Goal: Task Accomplishment & Management: Use online tool/utility

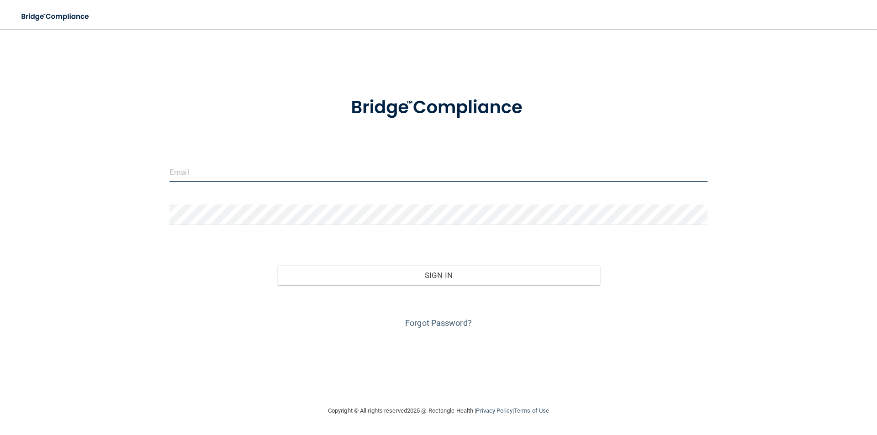
type input "[EMAIL_ADDRESS][DOMAIN_NAME]"
drag, startPoint x: 244, startPoint y: 175, endPoint x: 159, endPoint y: 178, distance: 85.0
click at [164, 179] on div "[EMAIL_ADDRESS][DOMAIN_NAME]" at bounding box center [439, 175] width 552 height 27
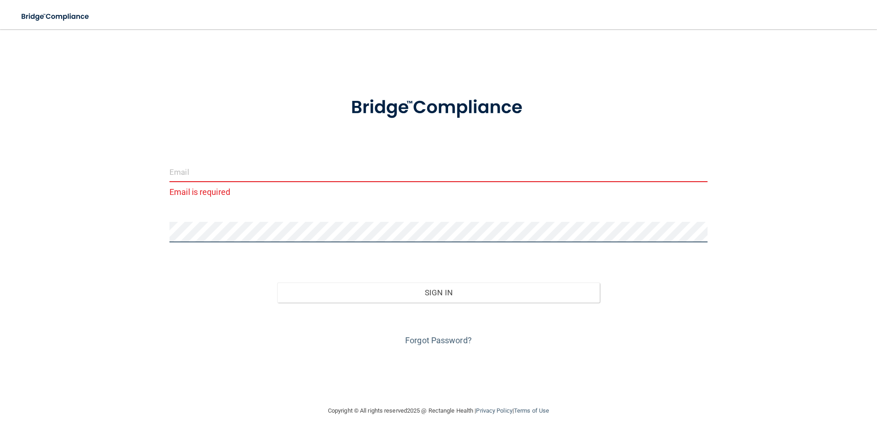
click at [141, 220] on div "Email is required Invalid email/password. You don't have permission to access t…" at bounding box center [438, 217] width 840 height 358
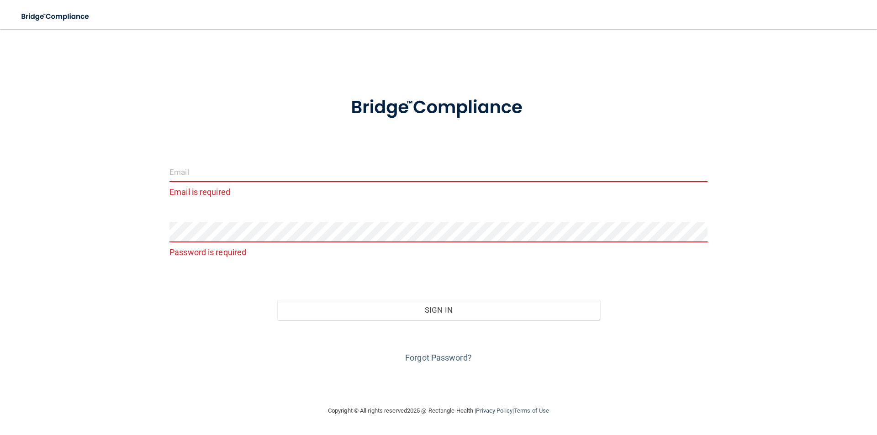
click at [179, 177] on input "email" at bounding box center [438, 172] width 538 height 21
type input "[PERSON_NAME][EMAIL_ADDRESS][DOMAIN_NAME]"
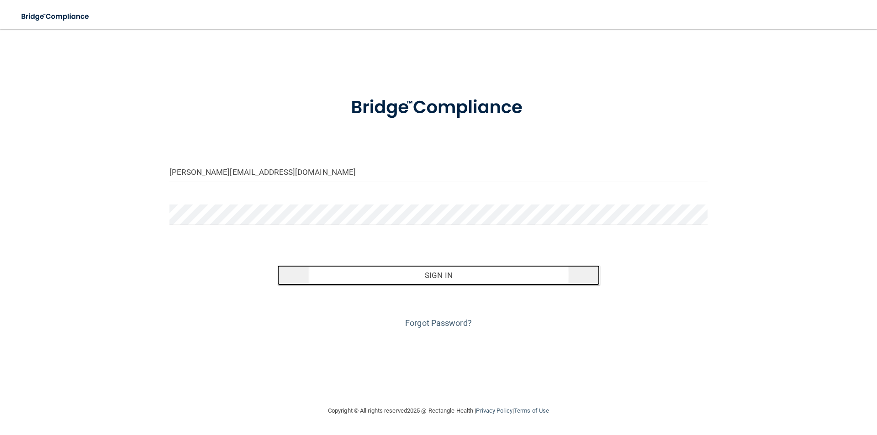
click at [450, 283] on button "Sign In" at bounding box center [438, 275] width 323 height 20
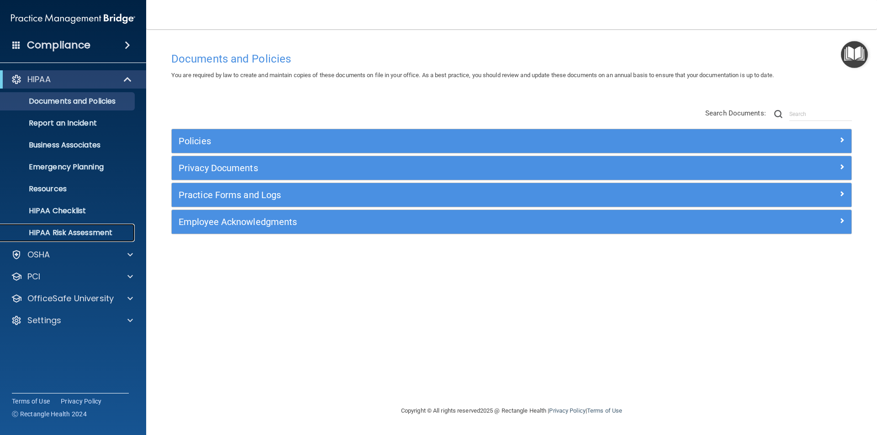
click at [74, 235] on p "HIPAA Risk Assessment" at bounding box center [68, 232] width 125 height 9
